Goal: Transaction & Acquisition: Purchase product/service

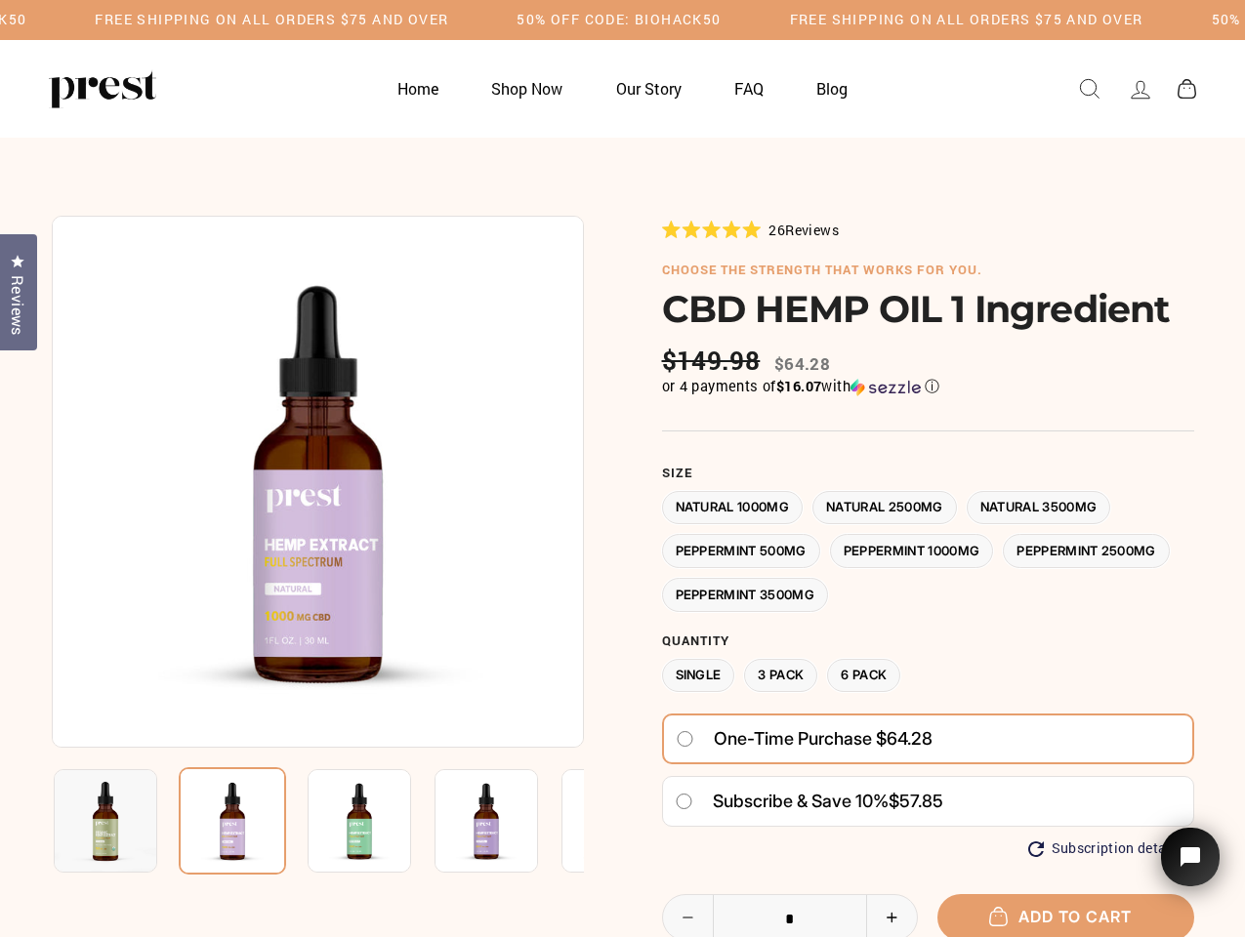
click at [622, 469] on div at bounding box center [623, 711] width 1142 height 991
click at [622, 20] on h5 "50% OFF CODE: BIOHACK50" at bounding box center [619, 20] width 204 height 17
click at [317, 481] on img at bounding box center [318, 482] width 532 height 532
click at [317, 821] on img at bounding box center [360, 821] width 104 height 104
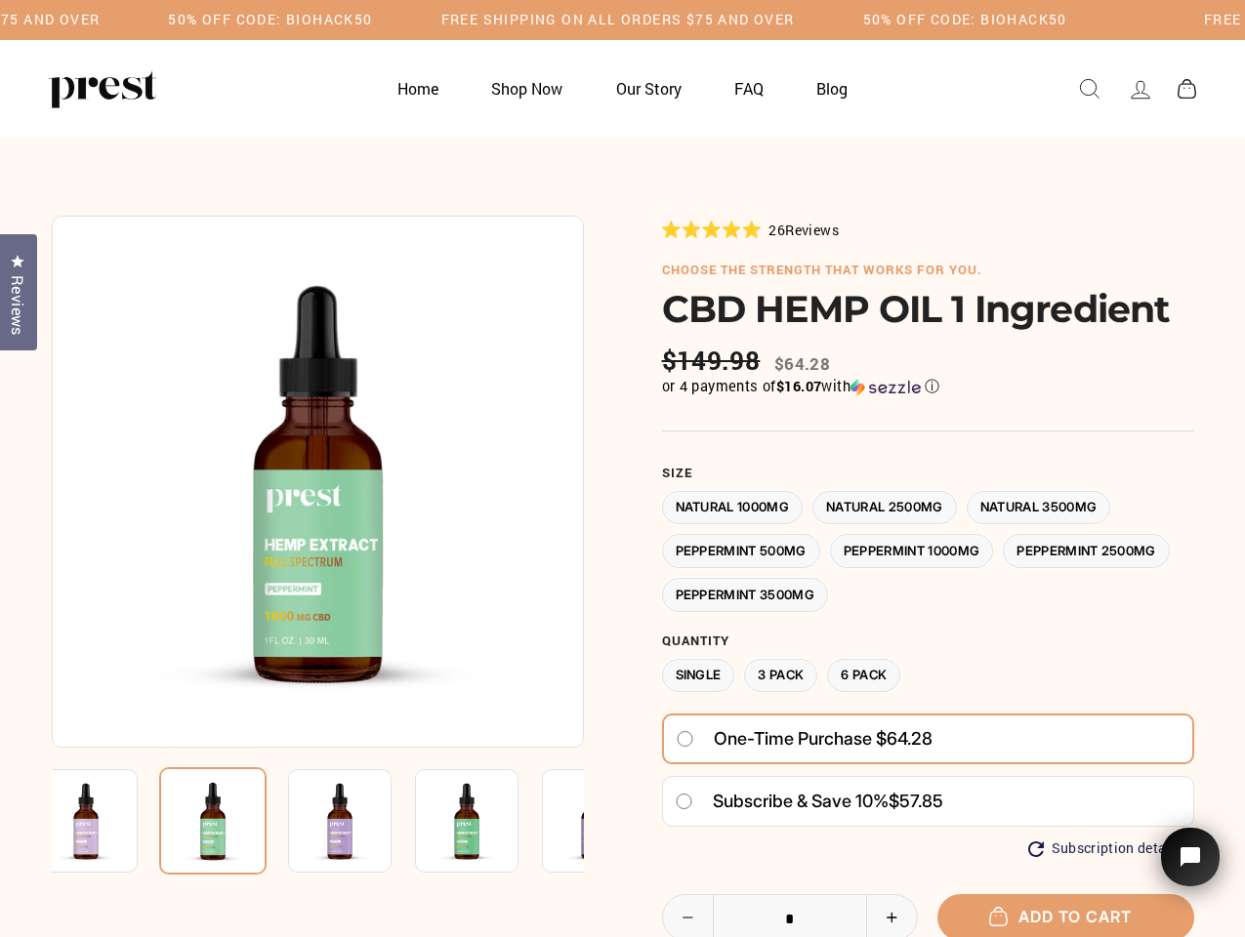
click at [105, 821] on img at bounding box center [86, 821] width 104 height 104
click at [232, 821] on img at bounding box center [212, 821] width 107 height 107
click at [359, 821] on img at bounding box center [340, 821] width 104 height 104
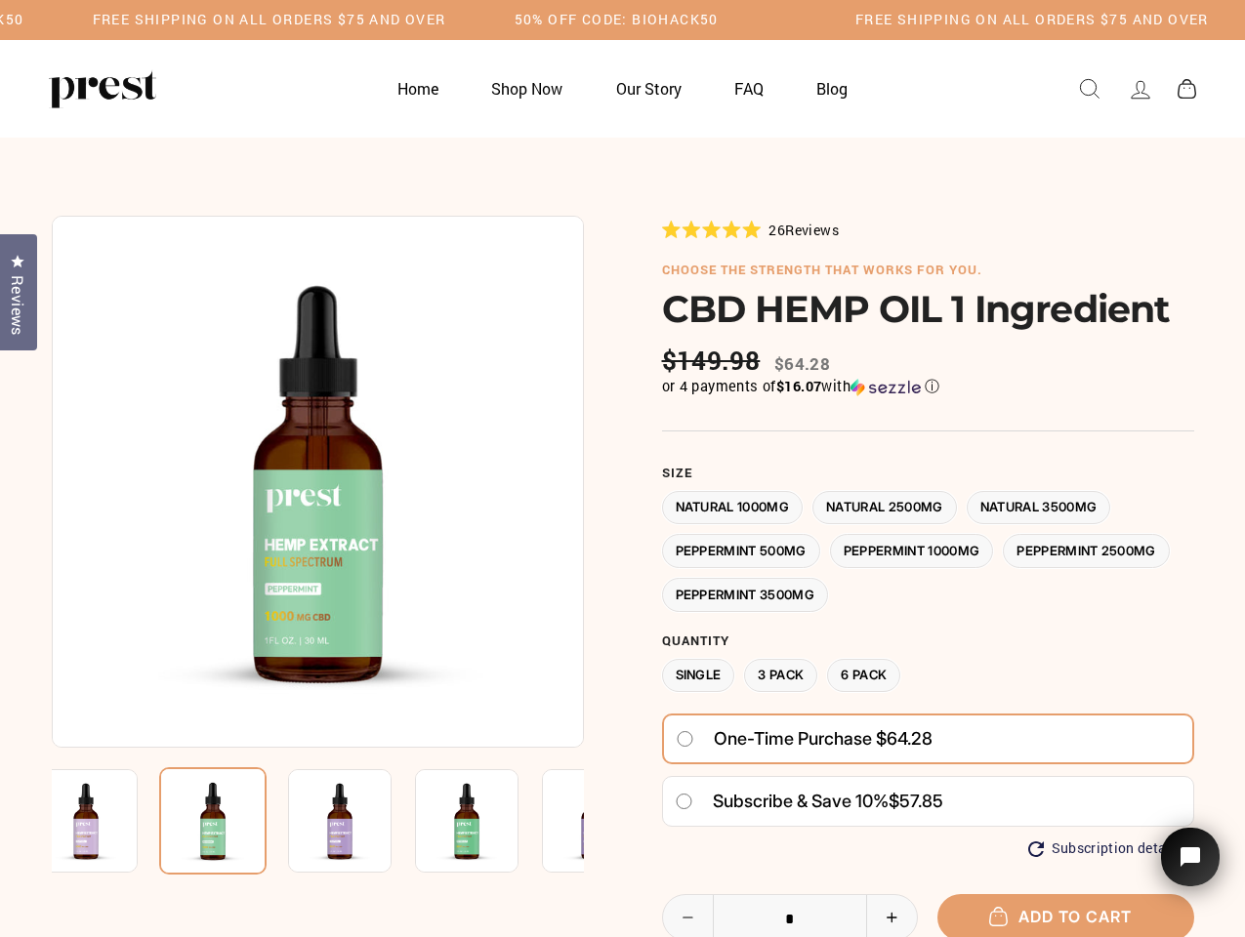
click at [359, 821] on img at bounding box center [340, 821] width 104 height 104
